Goal: Communication & Community: Answer question/provide support

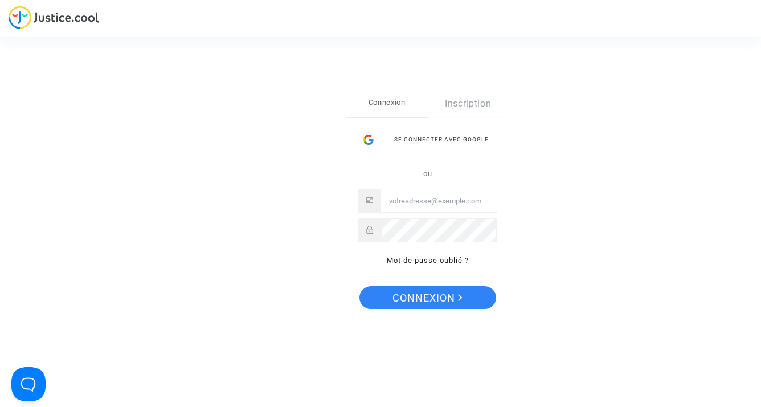
type input "gestion@rosa.immo"
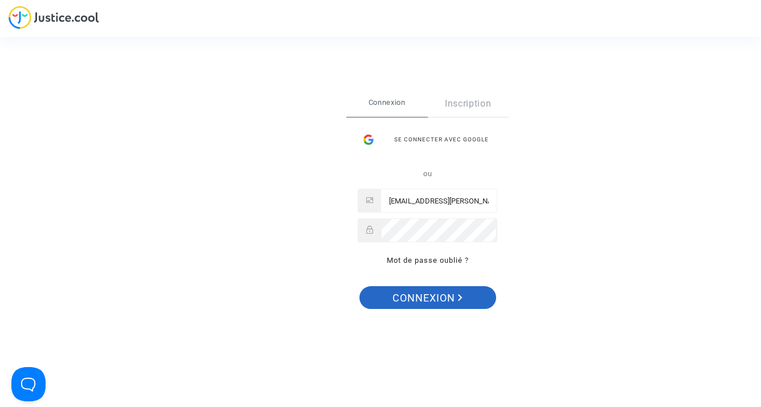
click at [440, 295] on span "Connexion" at bounding box center [427, 298] width 70 height 24
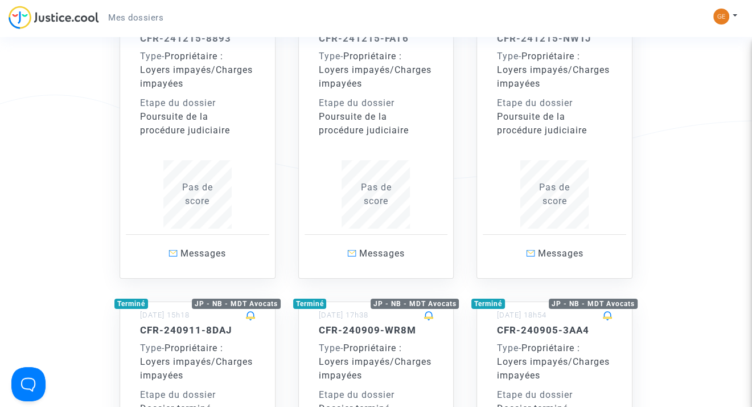
scroll to position [228, 0]
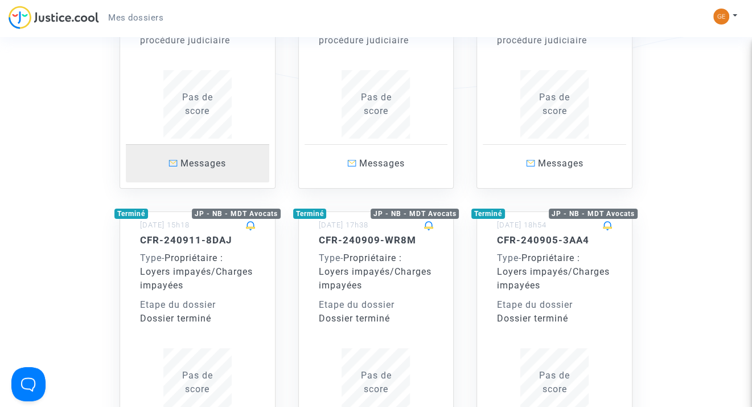
click at [206, 165] on span "Messages" at bounding box center [204, 163] width 46 height 11
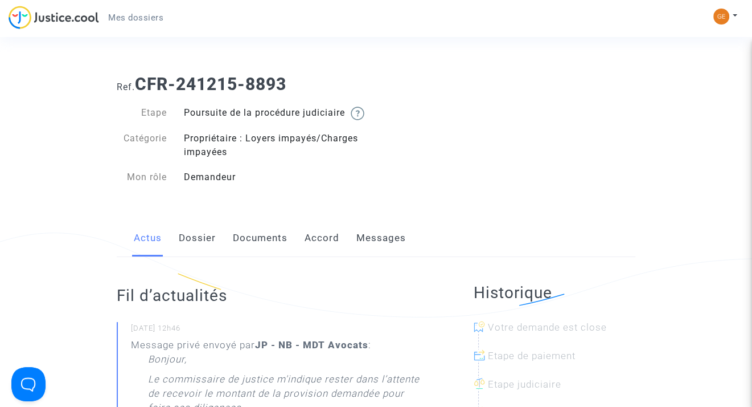
click at [367, 251] on link "Messages" at bounding box center [381, 238] width 50 height 38
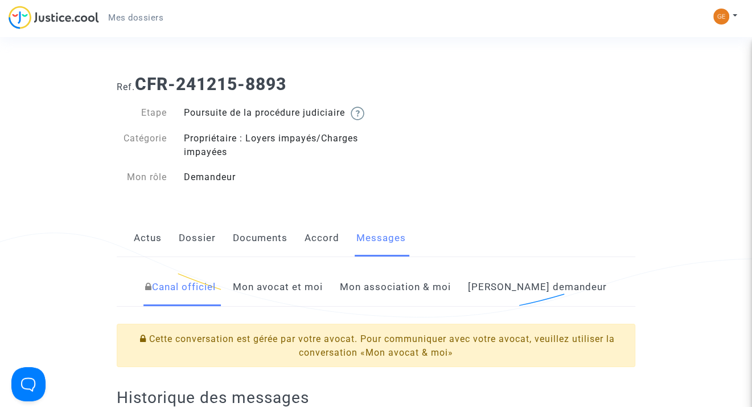
click at [313, 301] on link "Mon avocat et moi" at bounding box center [278, 287] width 90 height 38
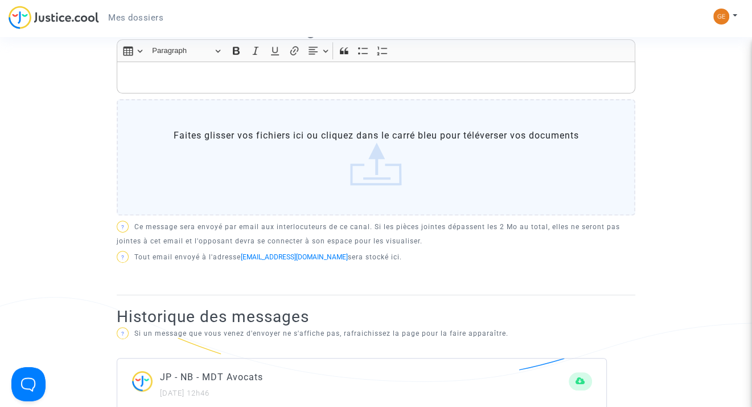
scroll to position [342, 0]
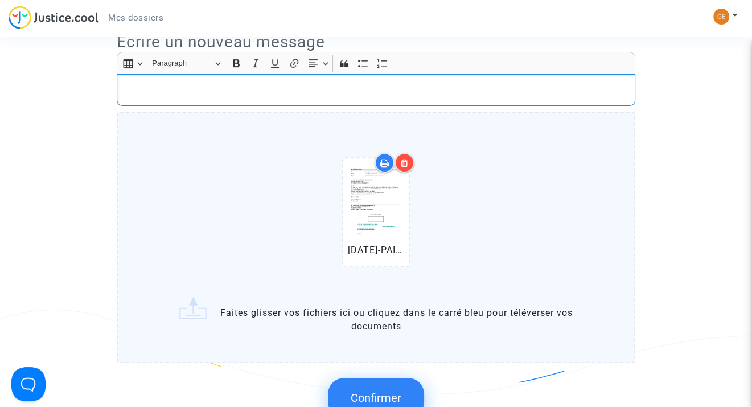
click at [164, 97] on p "Rich Text Editor, main" at bounding box center [376, 90] width 507 height 14
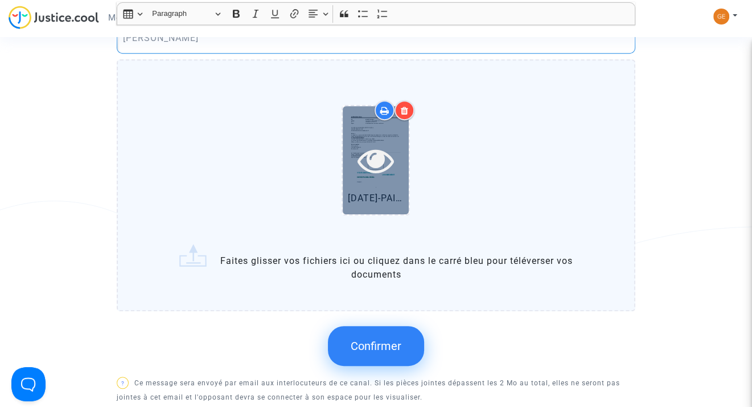
scroll to position [513, 0]
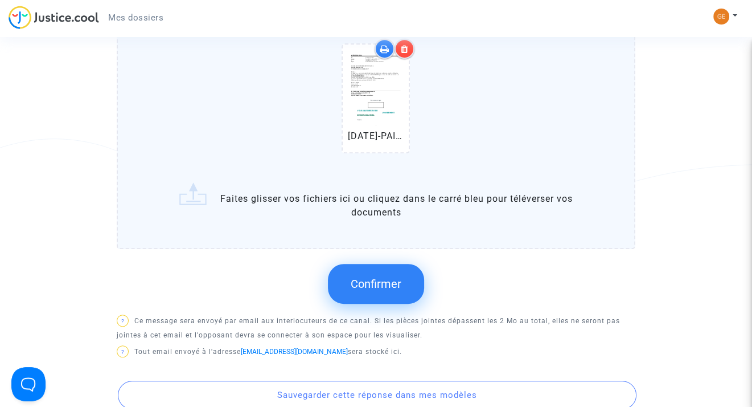
click at [394, 290] on span "Confirmer" at bounding box center [376, 284] width 51 height 14
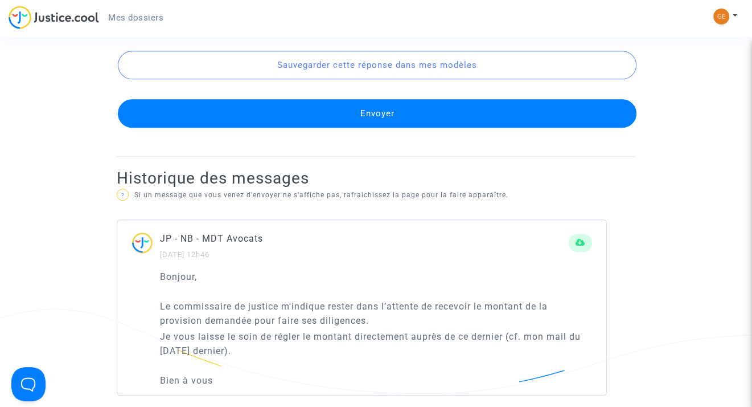
scroll to position [797, 0]
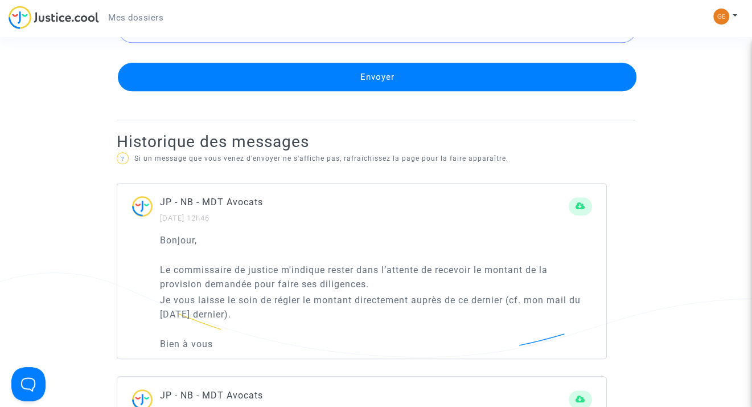
click at [367, 91] on button "Envoyer" at bounding box center [377, 77] width 519 height 28
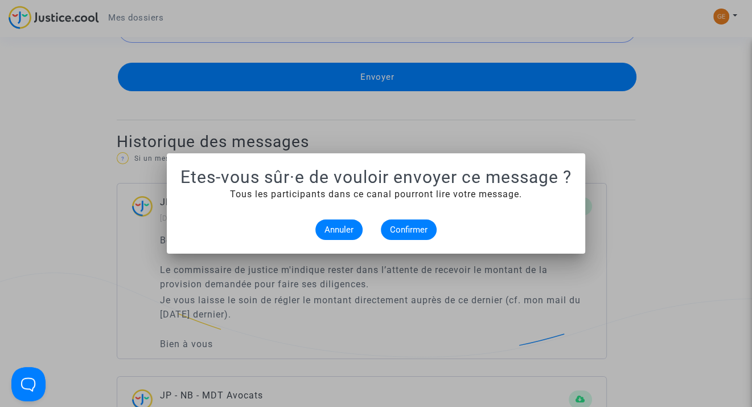
scroll to position [0, 0]
click at [666, 198] on div at bounding box center [376, 203] width 752 height 407
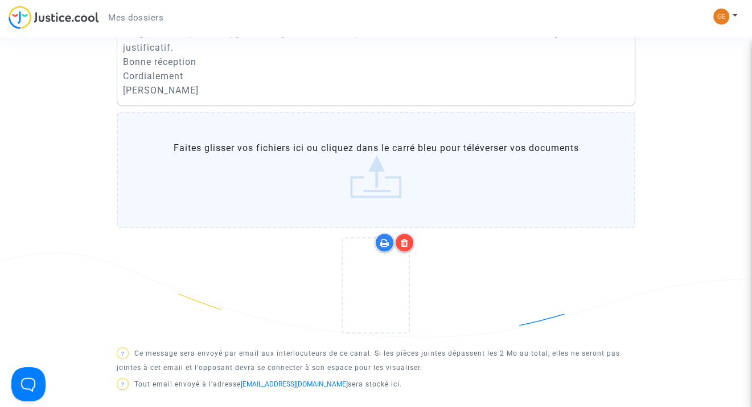
scroll to position [285, 0]
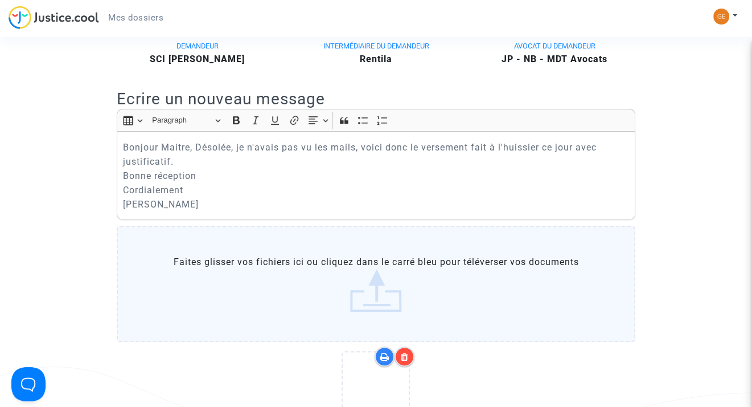
click at [195, 177] on p "Bonjour Maitre, Désolée, je n'avais pas vu les mails, voici donc le versement f…" at bounding box center [376, 175] width 507 height 71
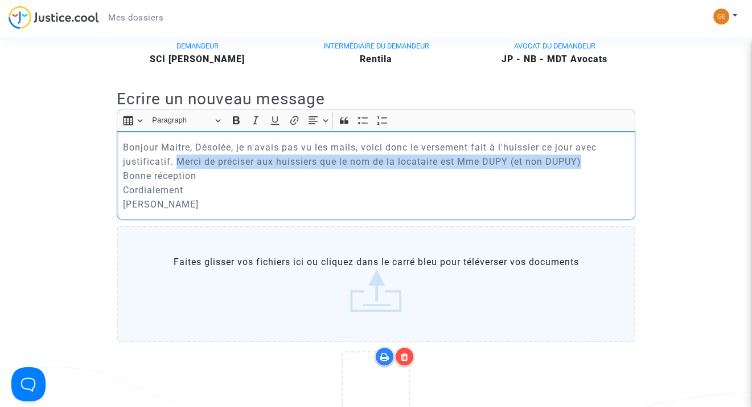
drag, startPoint x: 178, startPoint y: 174, endPoint x: 605, endPoint y: 181, distance: 427.7
click at [605, 181] on p "Bonjour Maitre, Désolée, je n'avais pas vu les mails, voici donc le versement f…" at bounding box center [376, 175] width 507 height 71
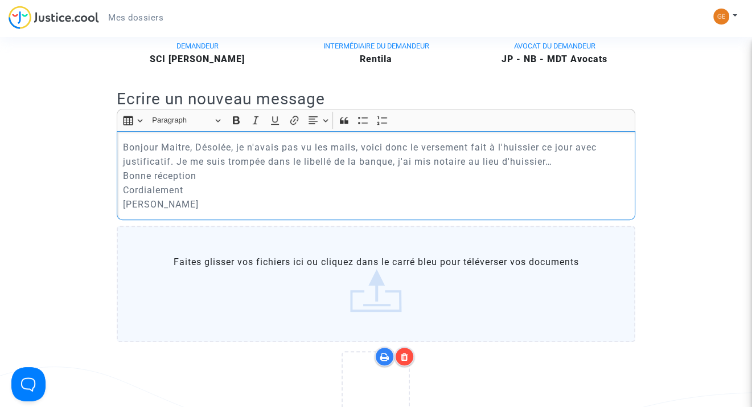
click at [344, 204] on p "Bonjour Maitre, Désolée, je n'avais pas vu les mails, voici donc le versement f…" at bounding box center [376, 175] width 507 height 71
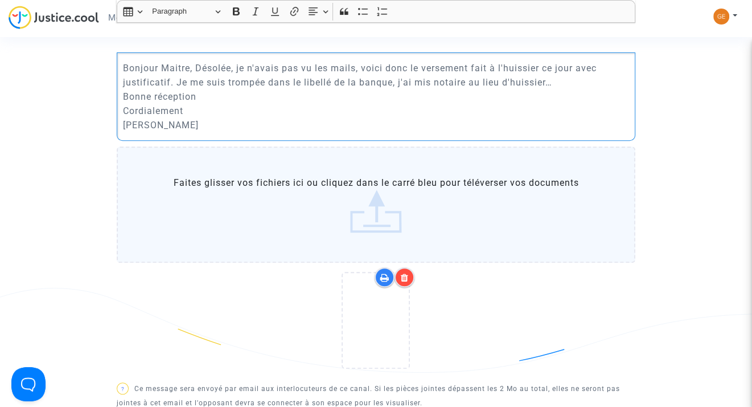
scroll to position [228, 0]
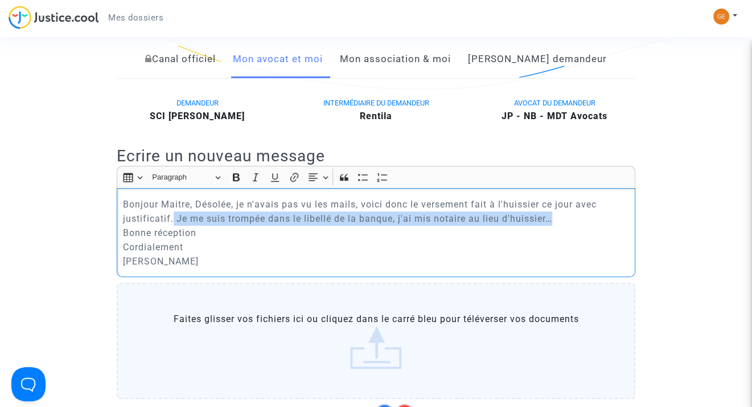
drag, startPoint x: 567, startPoint y: 233, endPoint x: 173, endPoint y: 236, distance: 394.1
click at [173, 236] on p "Bonjour Maitre, Désolée, je n'avais pas vu les mails, voici donc le versement f…" at bounding box center [376, 232] width 507 height 71
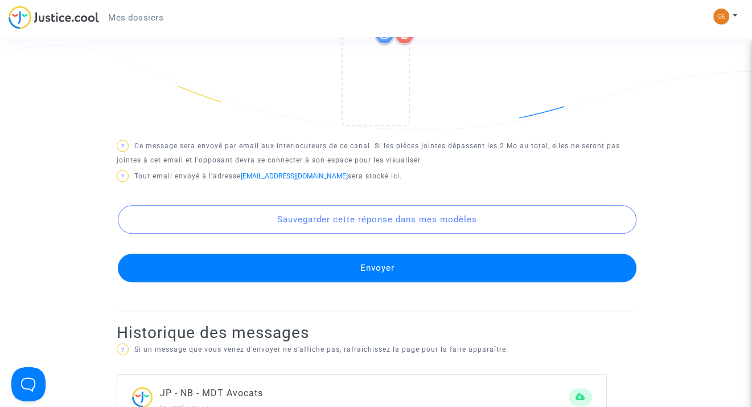
scroll to position [626, 0]
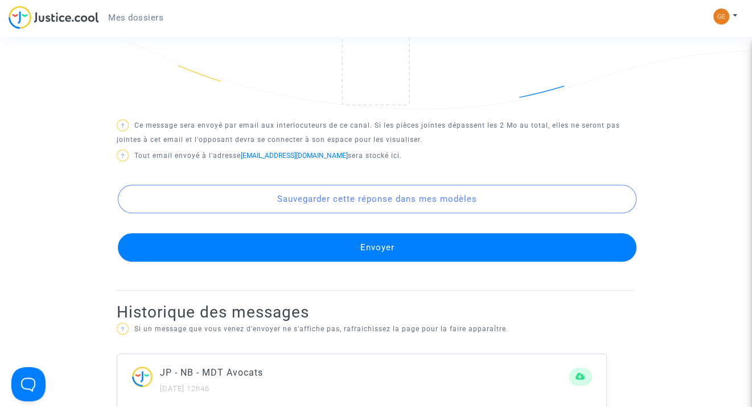
click at [378, 259] on button "Envoyer" at bounding box center [377, 247] width 519 height 28
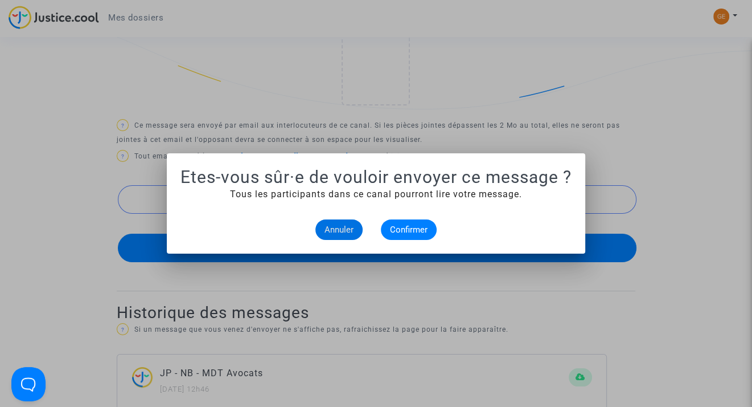
click at [691, 208] on div at bounding box center [376, 203] width 752 height 407
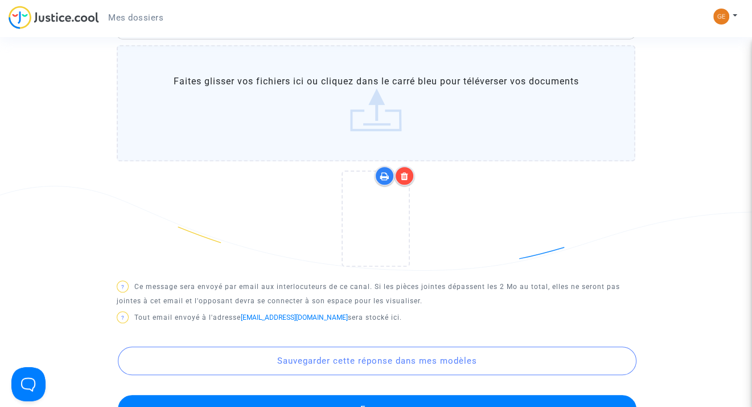
scroll to position [285, 0]
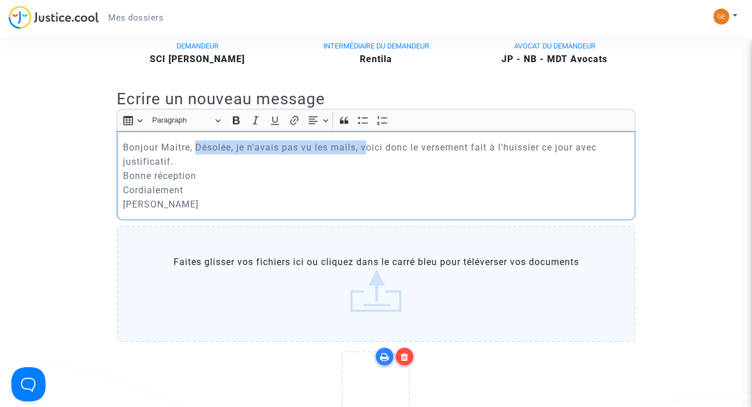
drag, startPoint x: 366, startPoint y: 163, endPoint x: 198, endPoint y: 163, distance: 167.4
click at [198, 163] on p "Bonjour Maitre, Désolée, je n'avais pas vu les mails, voici donc le versement f…" at bounding box center [376, 175] width 507 height 71
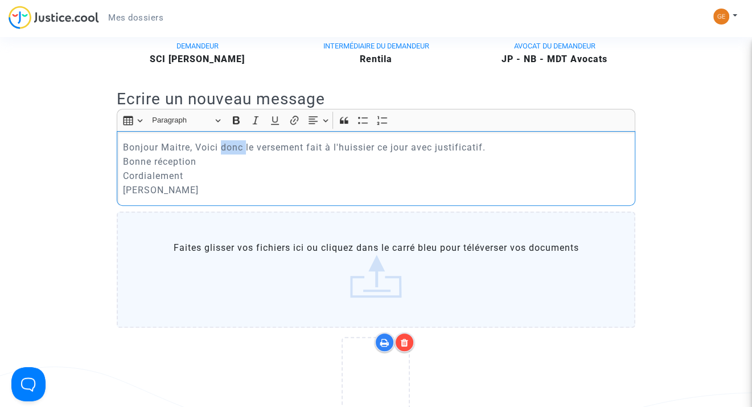
drag, startPoint x: 245, startPoint y: 157, endPoint x: 222, endPoint y: 160, distance: 23.6
click at [222, 160] on p "Bonjour Maitre, Voici donc le versement fait à l'huissier ce jour avec justific…" at bounding box center [376, 168] width 507 height 57
click at [475, 160] on p "Bonjour Maitre, [PERSON_NAME] le versement fait à l'huissier ce jour avec justi…" at bounding box center [376, 168] width 507 height 57
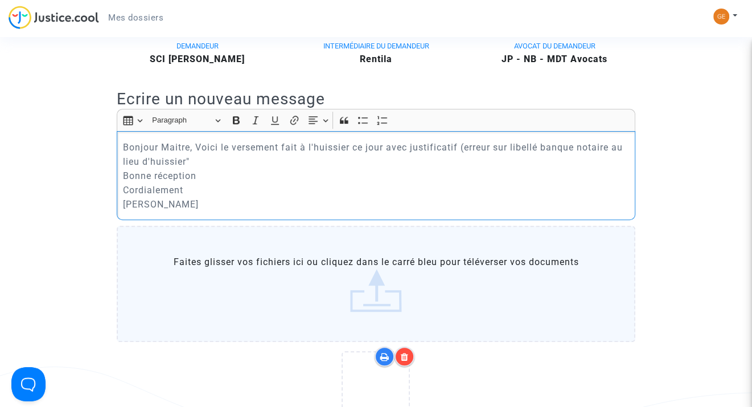
click at [148, 173] on p "Bonjour Maitre, Voici le versement fait à l'huissier ce jour avec justificatif …" at bounding box center [376, 175] width 507 height 71
click at [150, 174] on p "Bonjour Maitre, Voici le versement fait à l'huissier ce jour avec justificatif …" at bounding box center [376, 175] width 507 height 71
click at [580, 159] on p "Bonjour Maitre, Voici le versement fait à l'huissier ce jour avec justificatif …" at bounding box center [376, 175] width 507 height 71
click at [614, 162] on p "Bonjour Maitre, Voici le versement fait à l'huissier ce jour avec justificatif …" at bounding box center [376, 175] width 507 height 71
click at [577, 157] on p "Bonjour Maitre, [PERSON_NAME] le versement fait à l'huissier ce jour avec justi…" at bounding box center [376, 175] width 507 height 71
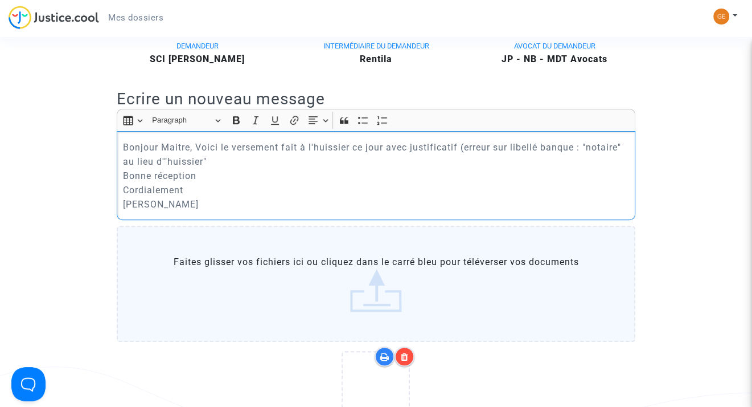
click at [205, 174] on p "Bonjour Maitre, Voici le versement fait à l'huissier ce jour avec justificatif …" at bounding box center [376, 175] width 507 height 71
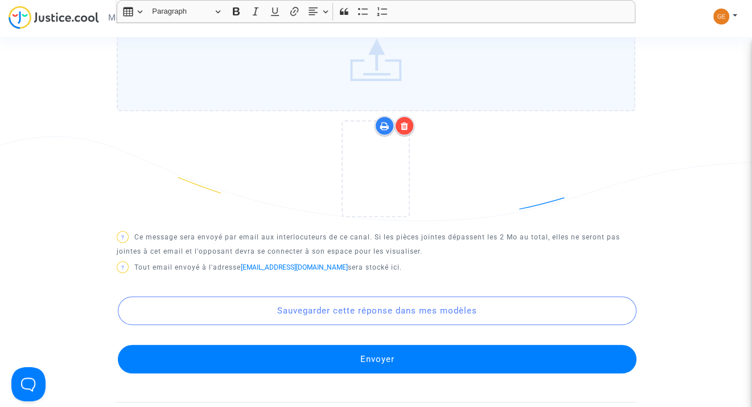
scroll to position [626, 0]
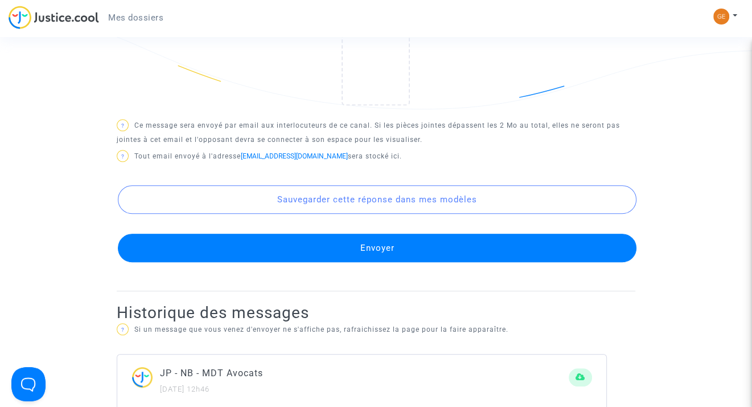
click at [387, 261] on button "Envoyer" at bounding box center [377, 247] width 519 height 28
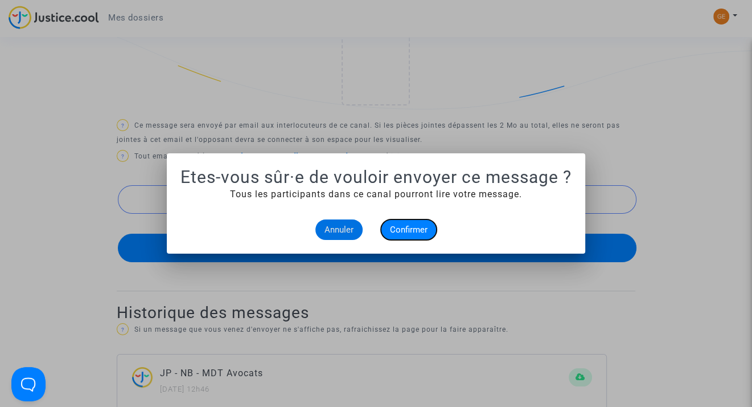
click at [407, 233] on span "Confirmer" at bounding box center [409, 229] width 38 height 10
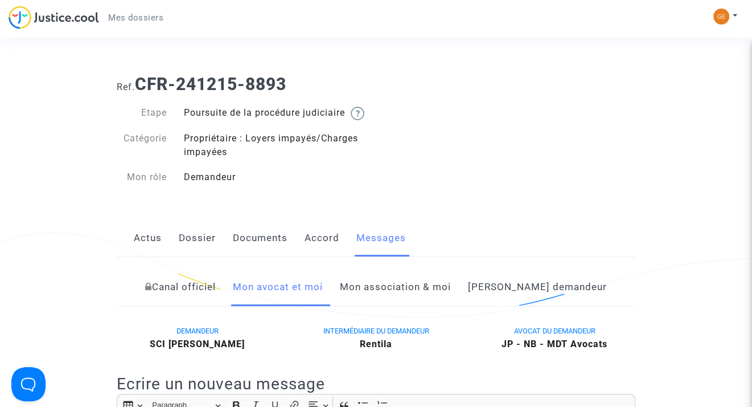
click at [314, 251] on link "Accord" at bounding box center [322, 238] width 35 height 38
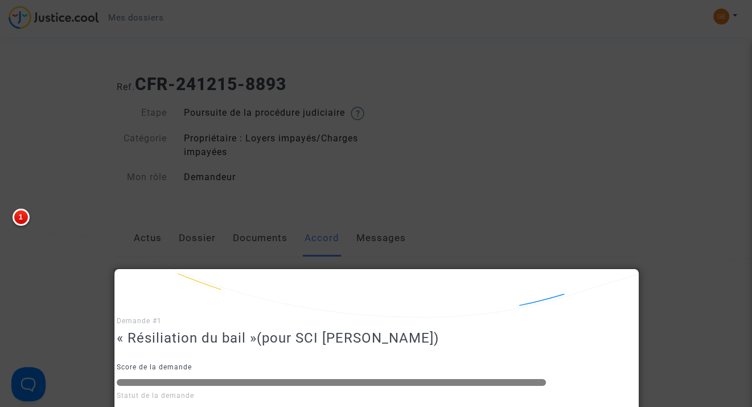
click at [242, 247] on div at bounding box center [376, 203] width 752 height 407
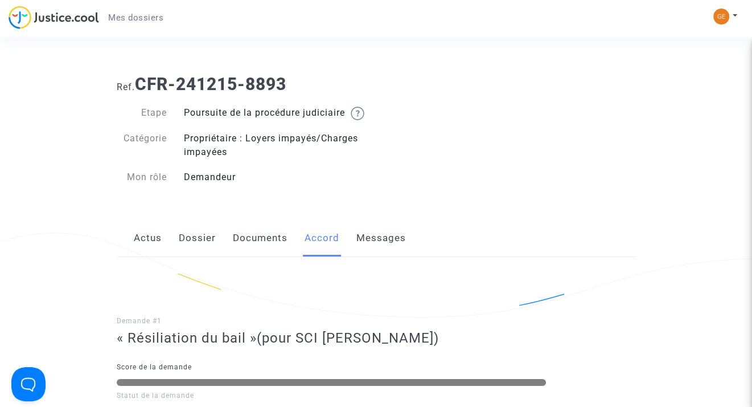
click at [243, 248] on link "Documents" at bounding box center [260, 238] width 55 height 38
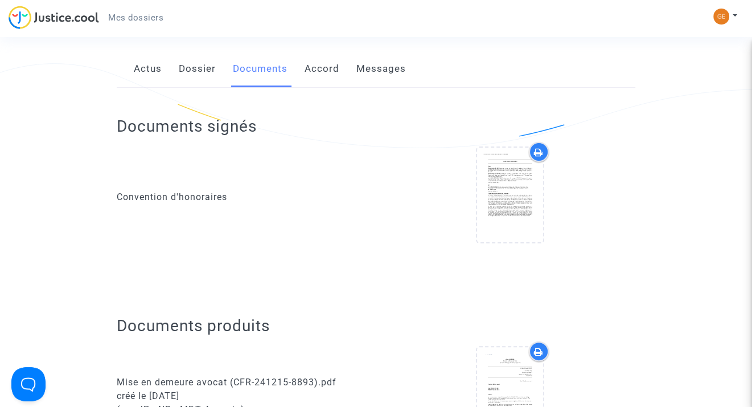
scroll to position [171, 0]
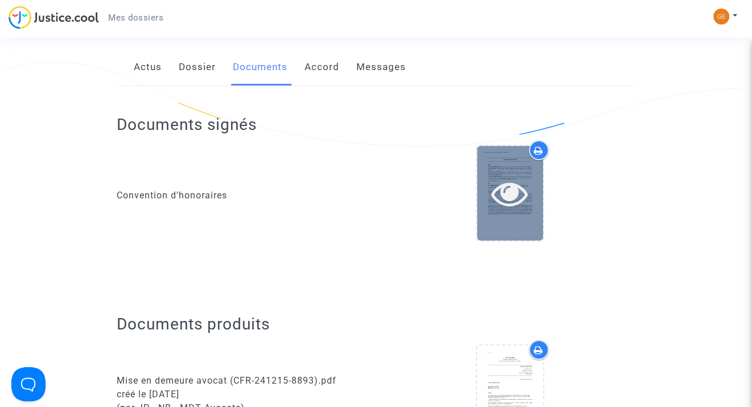
click at [489, 211] on div at bounding box center [510, 193] width 66 height 36
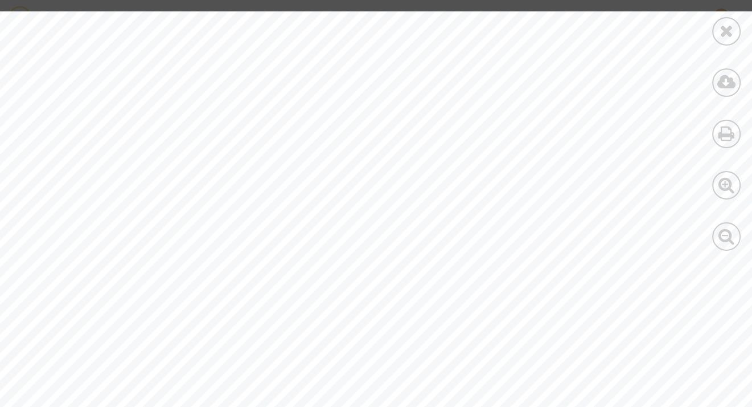
scroll to position [2278, 0]
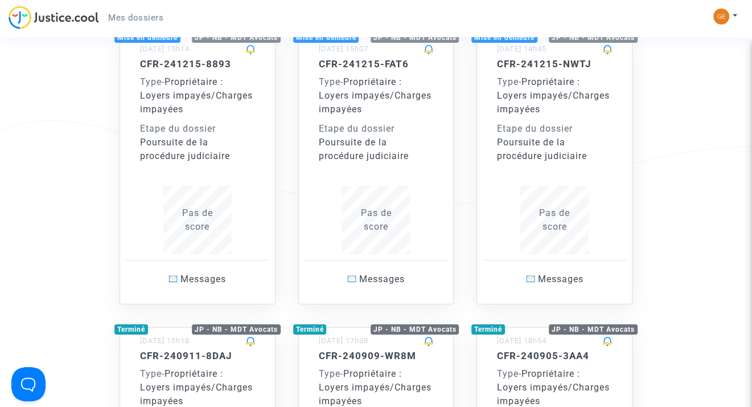
scroll to position [114, 0]
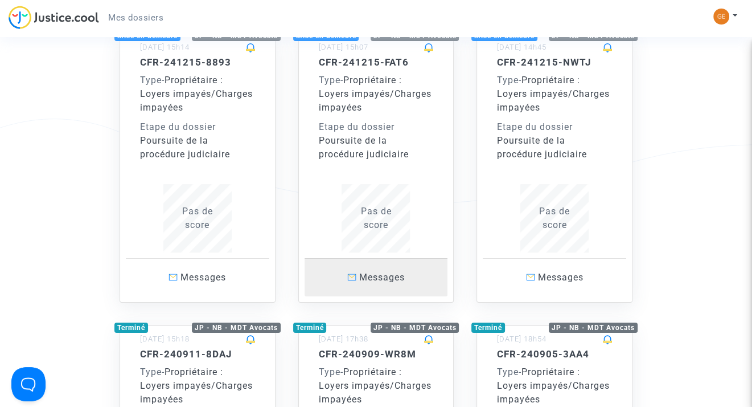
click at [377, 273] on span "Messages" at bounding box center [382, 277] width 46 height 11
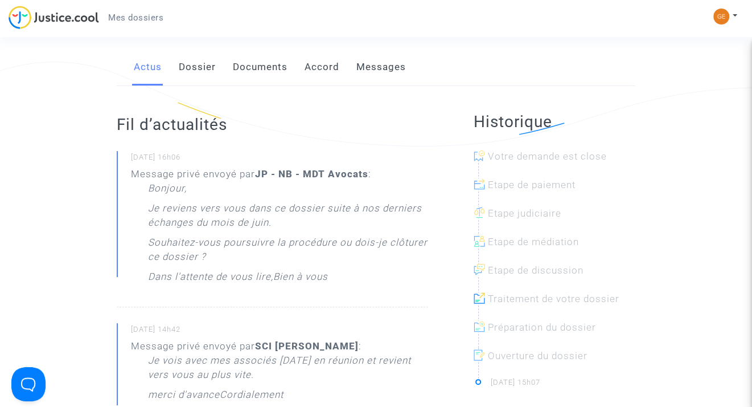
scroll to position [114, 0]
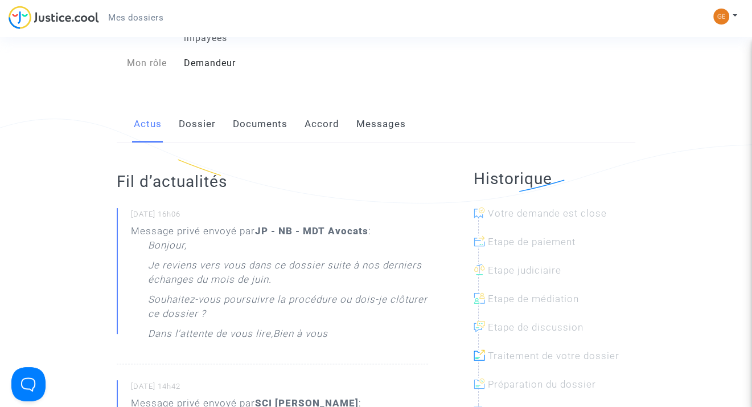
click at [370, 137] on link "Messages" at bounding box center [381, 124] width 50 height 38
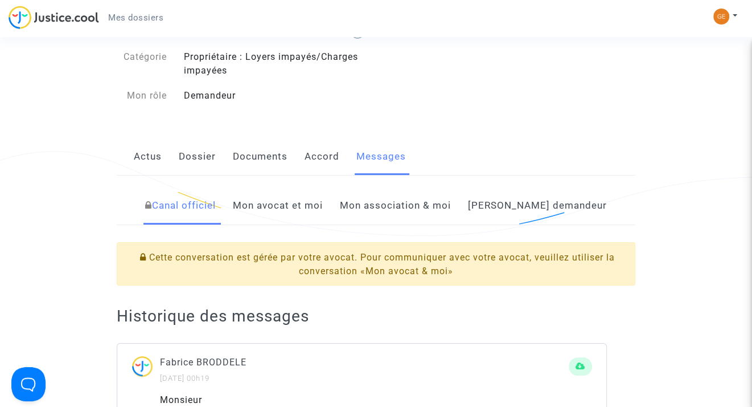
scroll to position [57, 0]
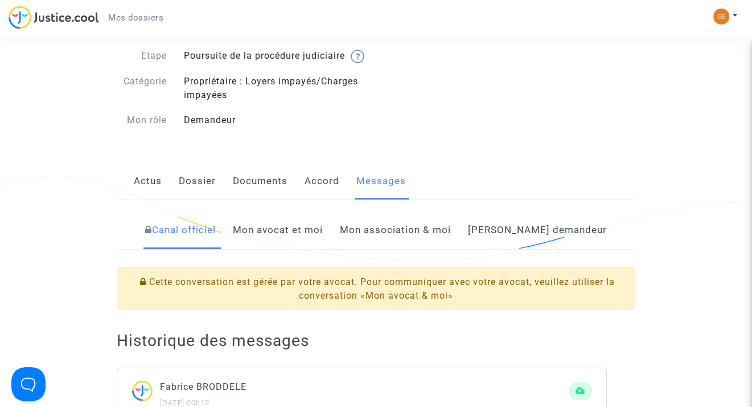
click at [293, 246] on link "Mon avocat et moi" at bounding box center [278, 230] width 90 height 38
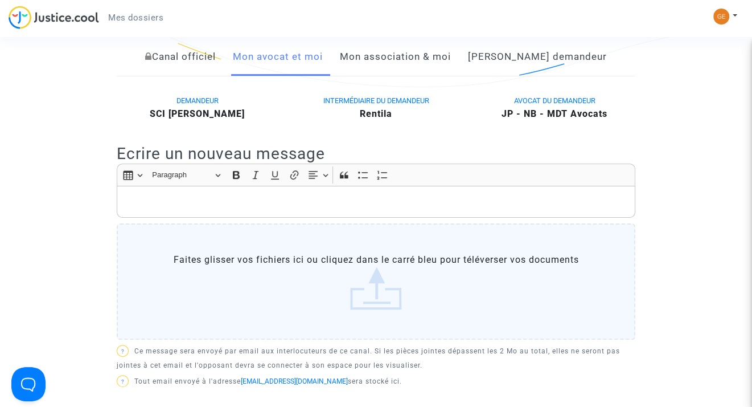
scroll to position [285, 0]
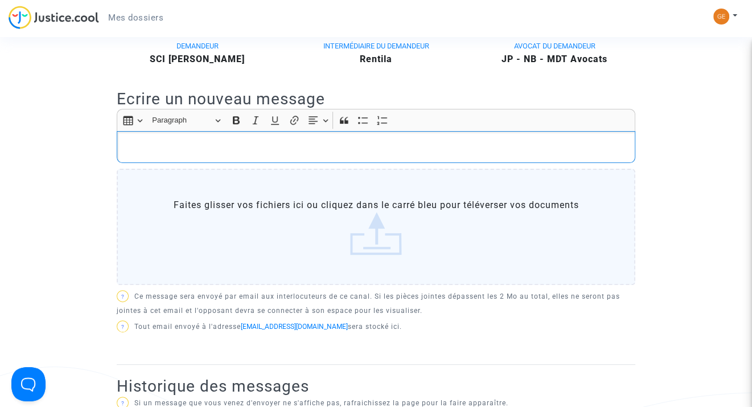
click at [203, 154] on p "Rich Text Editor, main" at bounding box center [376, 147] width 507 height 14
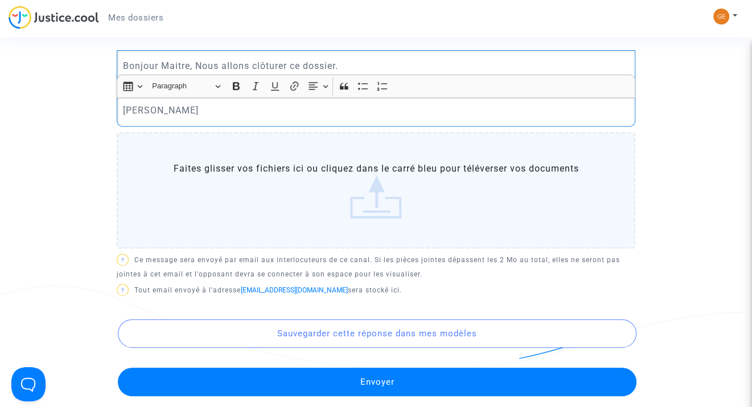
scroll to position [569, 0]
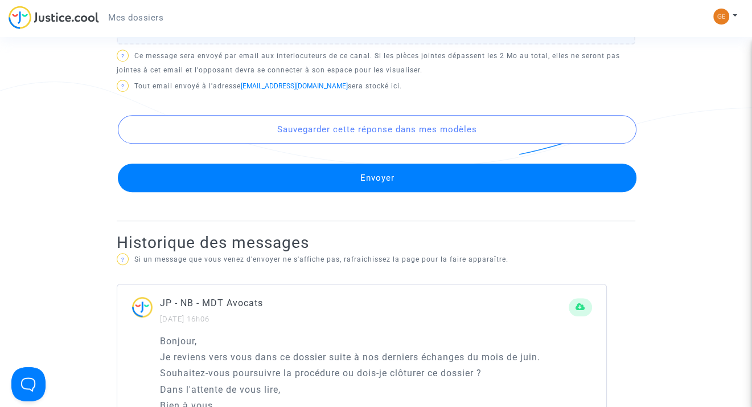
click at [390, 188] on button "Envoyer" at bounding box center [377, 177] width 519 height 28
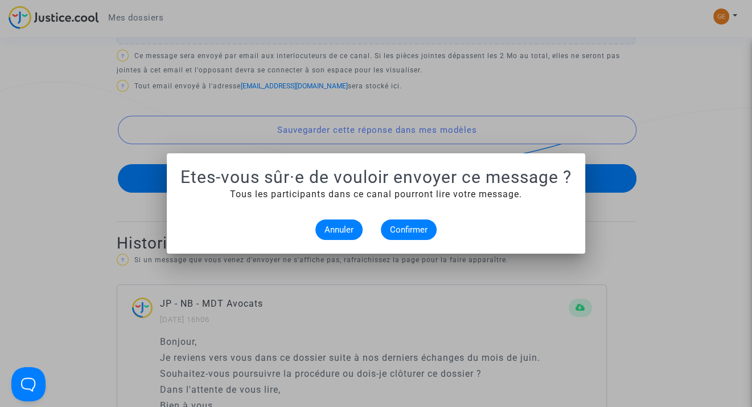
scroll to position [0, 0]
click at [398, 226] on span "Confirmer" at bounding box center [409, 229] width 38 height 10
